Goal: Check status: Check status

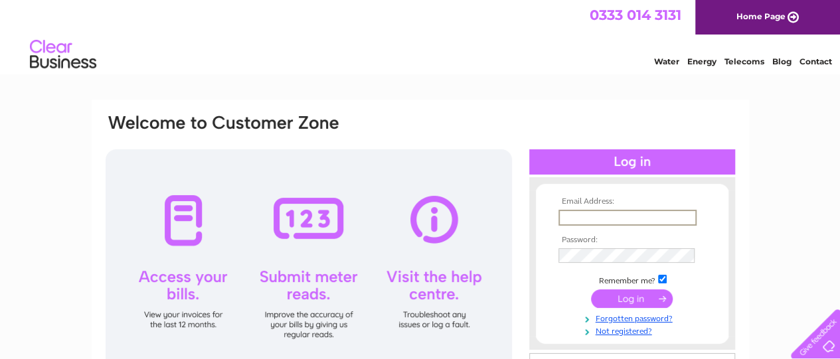
click at [620, 220] on input "text" at bounding box center [627, 218] width 138 height 16
type input "[EMAIL_ADDRESS][DOMAIN_NAME]"
click at [622, 301] on input "submit" at bounding box center [632, 297] width 82 height 19
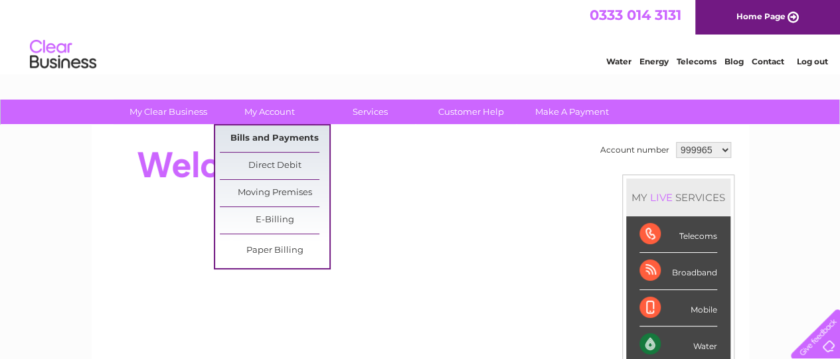
click at [272, 133] on link "Bills and Payments" at bounding box center [275, 138] width 110 height 27
